Goal: Check status: Check status

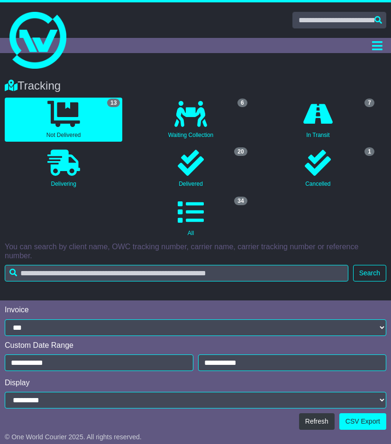
click at [229, 22] on div at bounding box center [195, 20] width 391 height 17
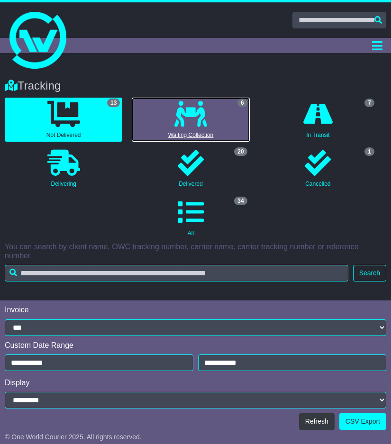
click at [184, 119] on icon at bounding box center [191, 114] width 33 height 26
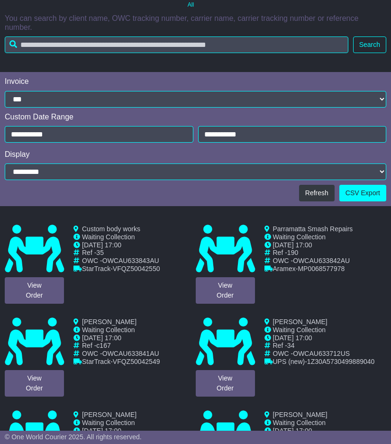
scroll to position [332, 0]
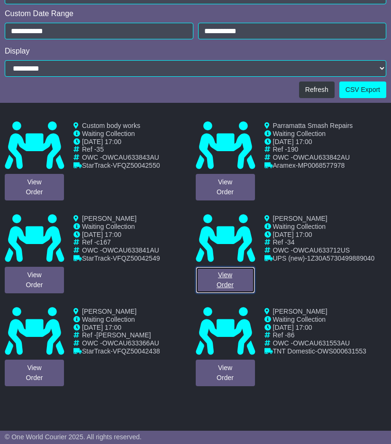
click at [231, 281] on link "View Order" at bounding box center [225, 280] width 59 height 27
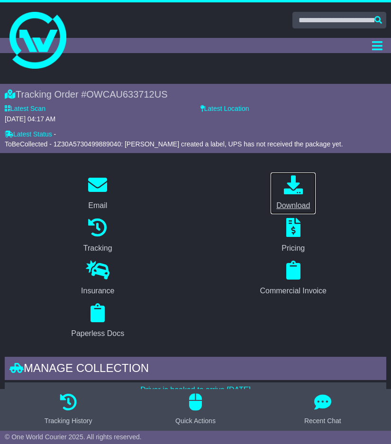
click at [295, 183] on icon at bounding box center [293, 184] width 19 height 19
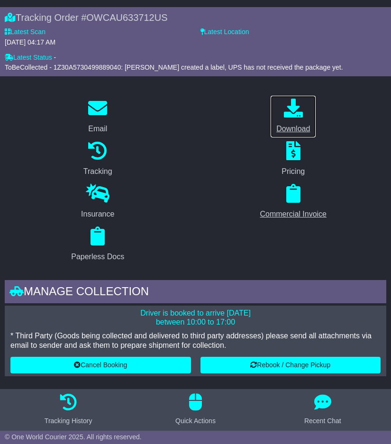
scroll to position [95, 0]
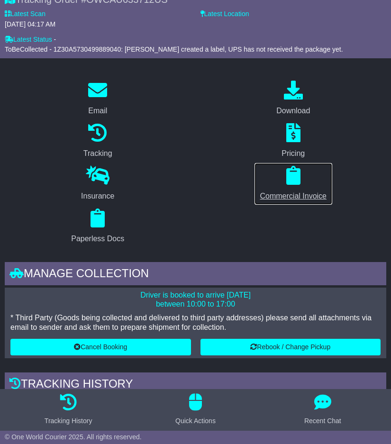
click at [299, 191] on div "Commercial Invoice" at bounding box center [293, 196] width 66 height 11
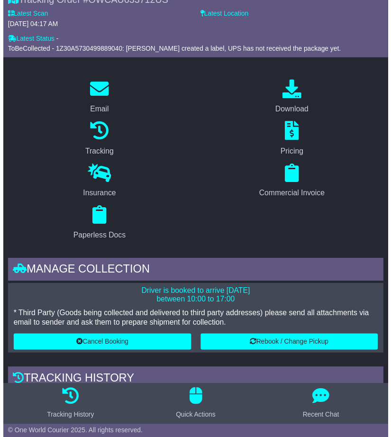
scroll to position [0, 0]
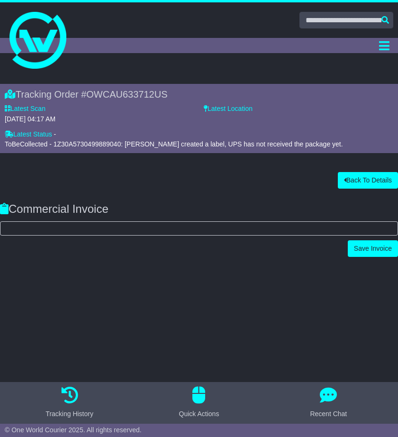
select select "****"
select select "**"
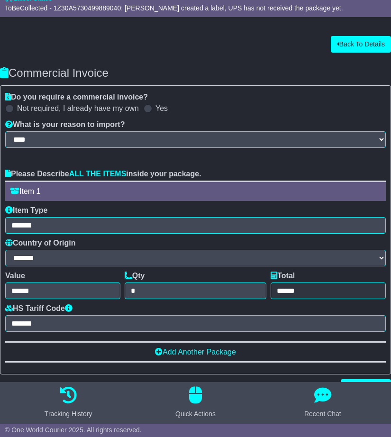
scroll to position [156, 0]
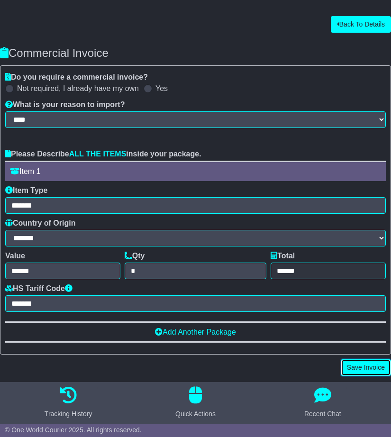
click at [370, 364] on button "Save Invoice" at bounding box center [366, 367] width 50 height 17
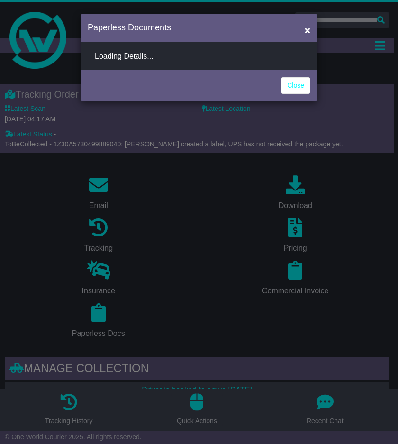
select select "**********"
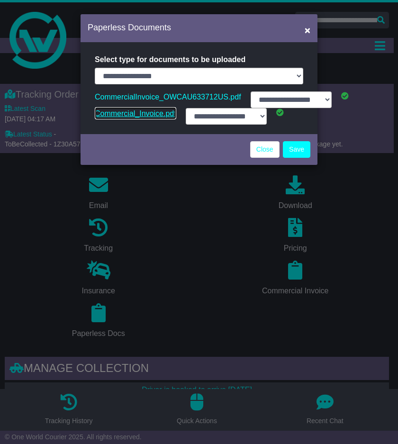
click at [161, 115] on link "Commercial_Invoice.pdf" at bounding box center [136, 113] width 82 height 13
click at [310, 31] on span "×" at bounding box center [308, 30] width 6 height 11
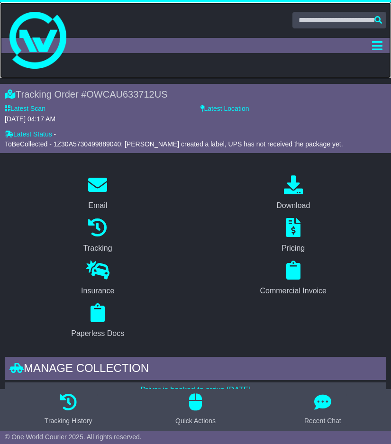
click at [30, 33] on img at bounding box center [37, 40] width 57 height 57
